Goal: Task Accomplishment & Management: Use online tool/utility

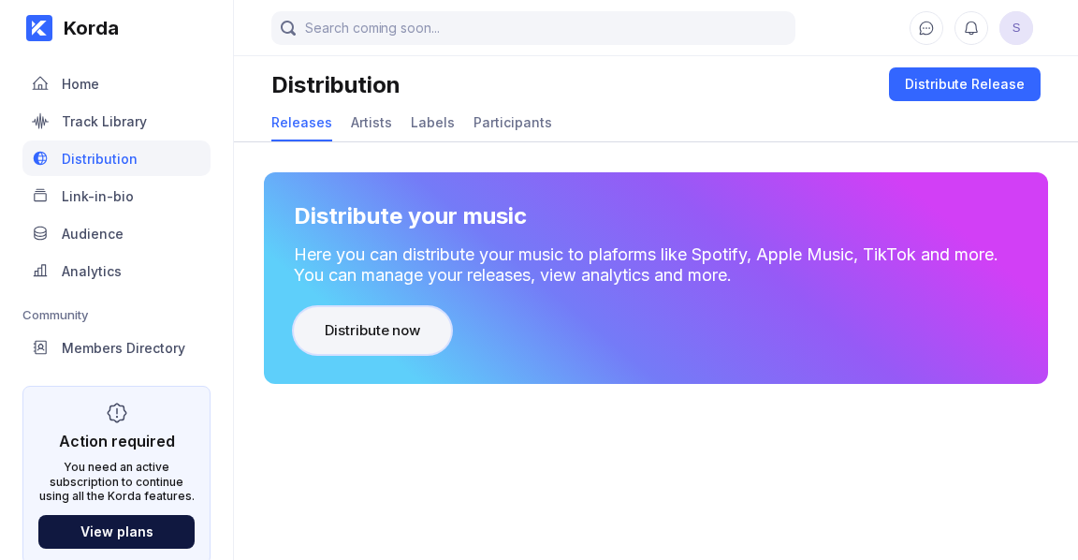
click at [336, 324] on div "Distribute now" at bounding box center [372, 330] width 95 height 19
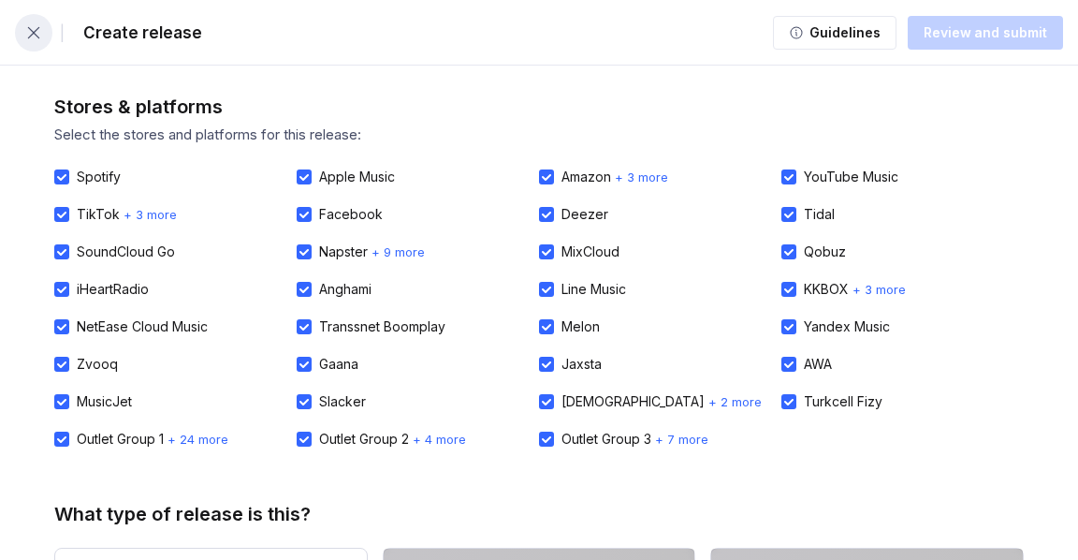
click at [34, 28] on icon "button" at bounding box center [33, 32] width 19 height 19
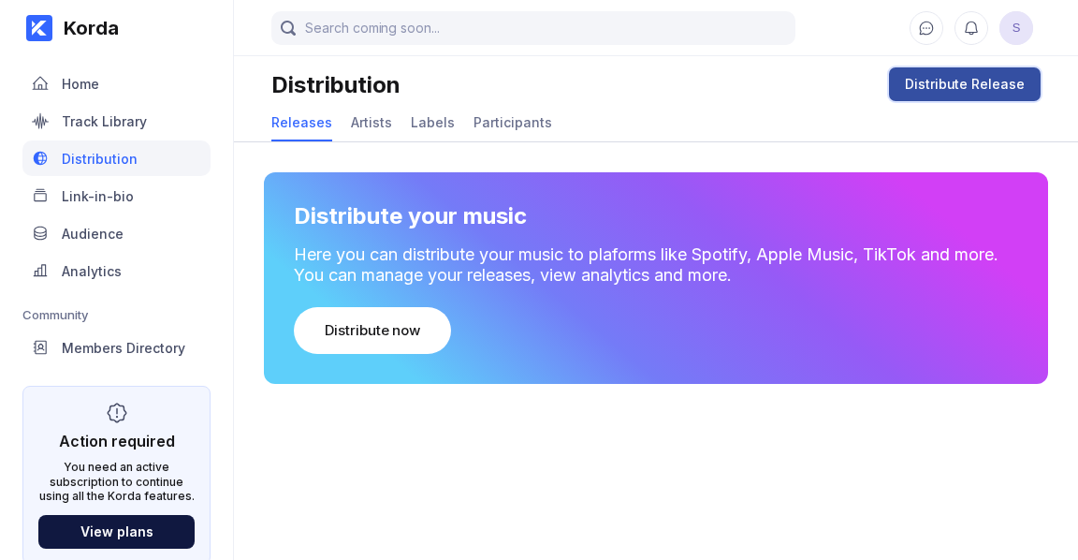
click at [968, 86] on div "Distribute Release" at bounding box center [965, 84] width 120 height 19
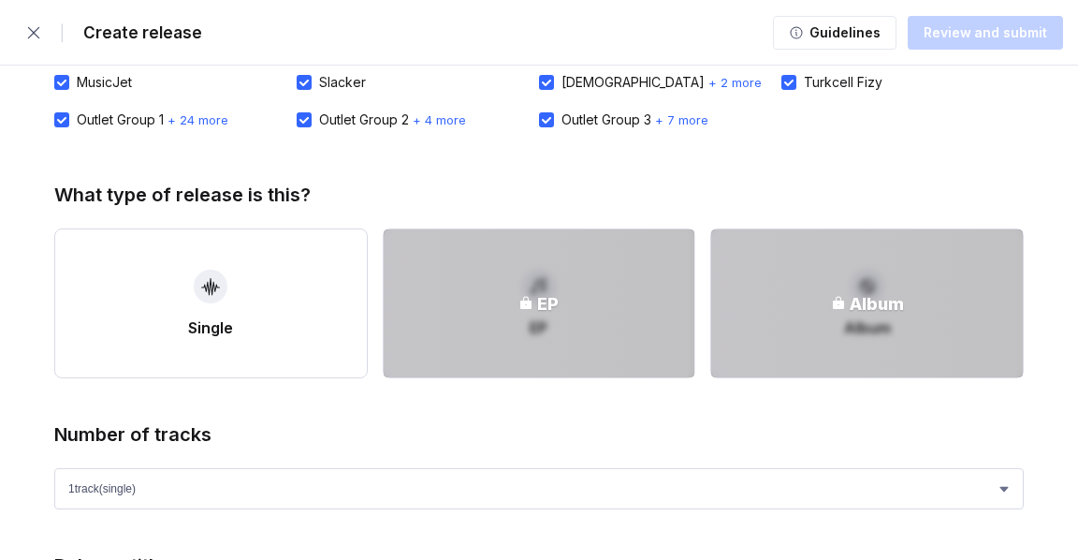
scroll to position [322, 0]
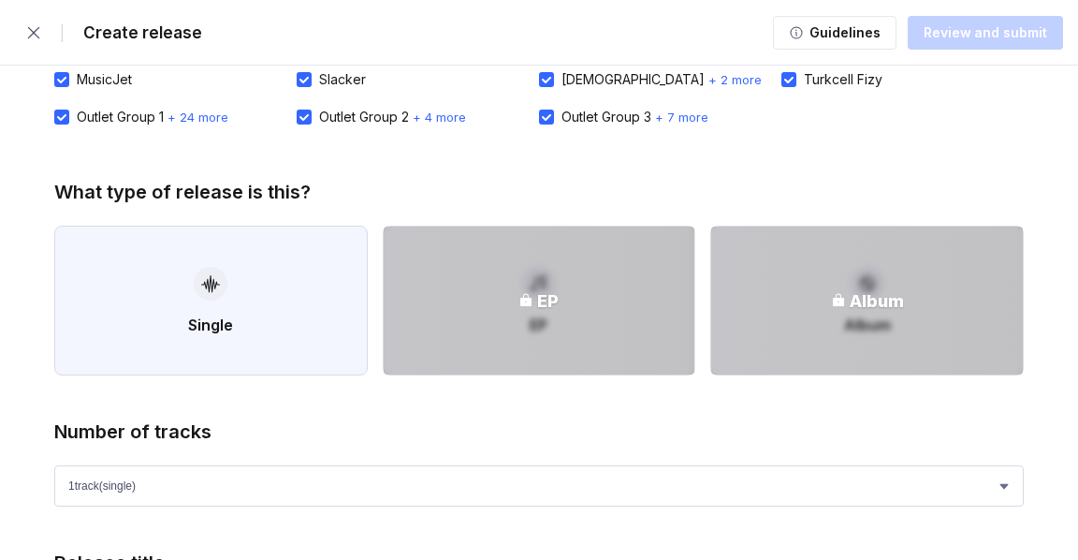
click at [213, 278] on icon "button" at bounding box center [210, 283] width 19 height 19
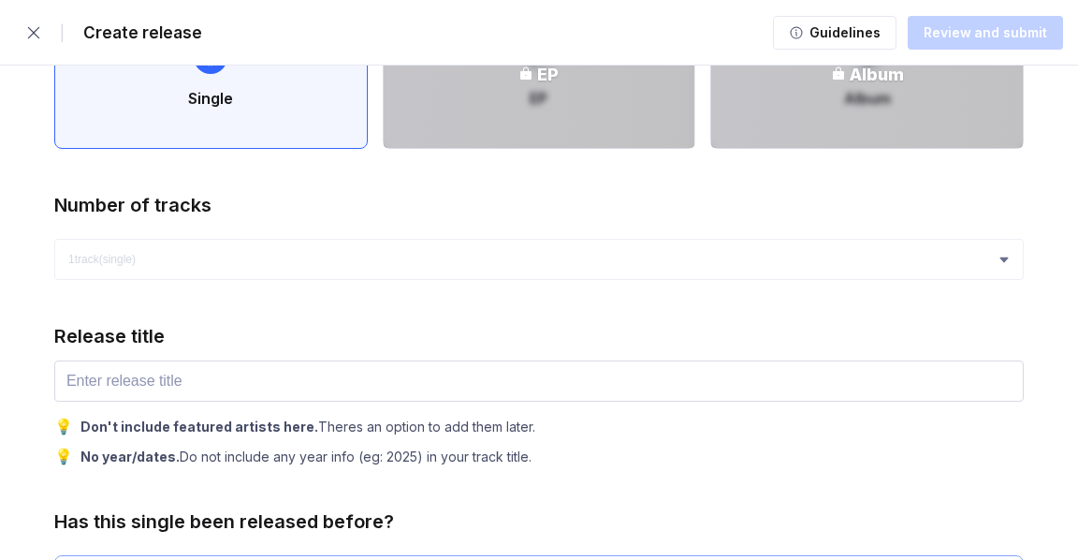
scroll to position [548, 0]
